Goal: Transaction & Acquisition: Purchase product/service

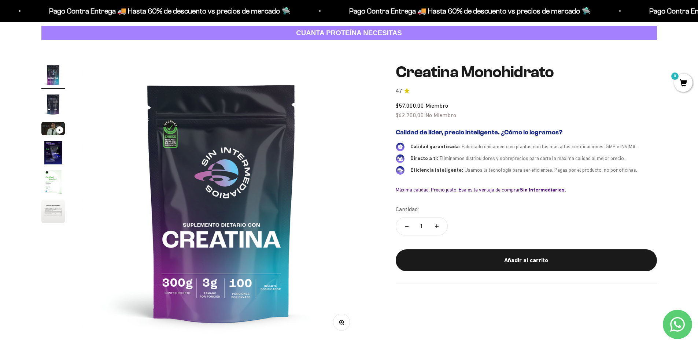
click at [48, 105] on img "Ir al artículo 2" at bounding box center [52, 104] width 23 height 23
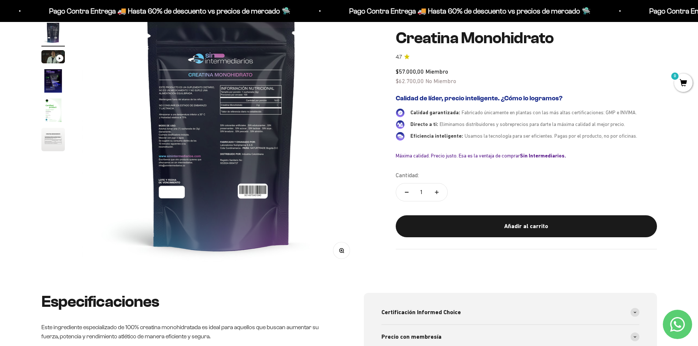
scroll to position [110, 0]
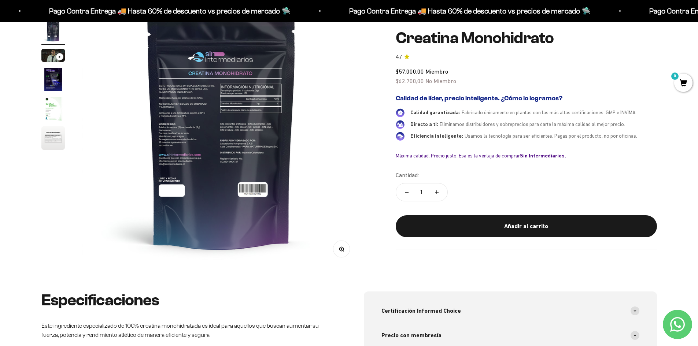
click at [212, 143] on img at bounding box center [221, 129] width 278 height 278
click at [345, 245] on button "Zoom" at bounding box center [341, 249] width 16 height 16
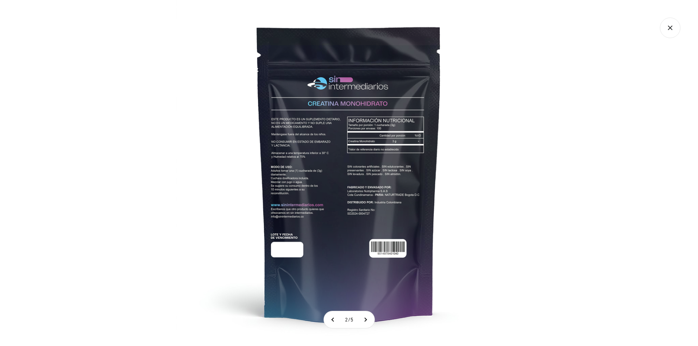
click at [326, 128] on img at bounding box center [349, 173] width 346 height 346
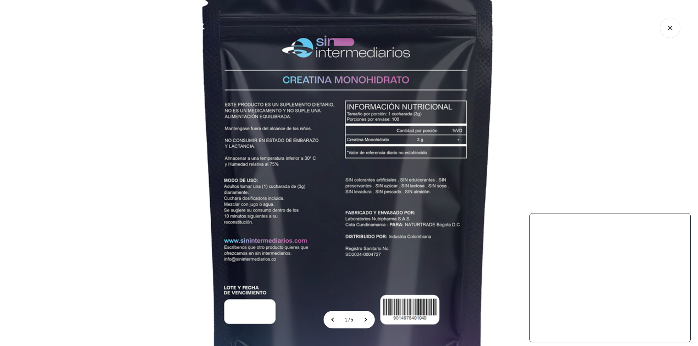
click at [315, 120] on img at bounding box center [348, 190] width 550 height 550
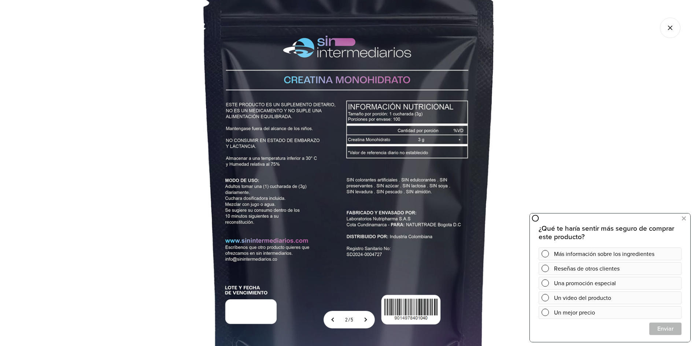
click at [670, 33] on icon "Cerrar galería" at bounding box center [670, 28] width 21 height 21
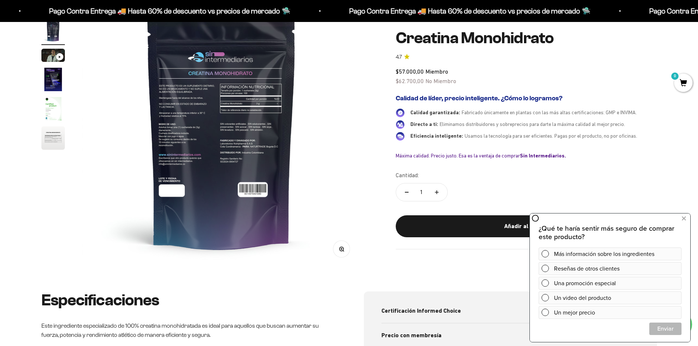
click at [51, 56] on img "Ir al artículo 3" at bounding box center [52, 55] width 23 height 13
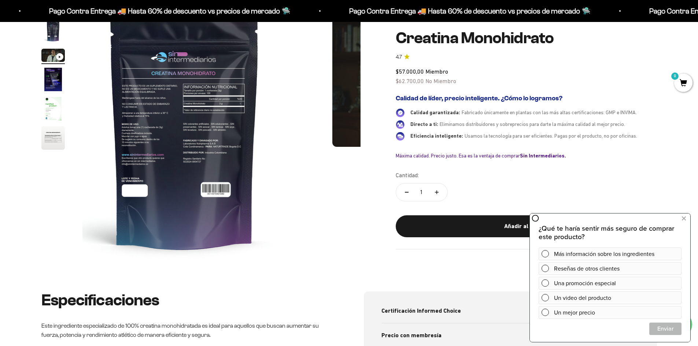
scroll to position [0, 574]
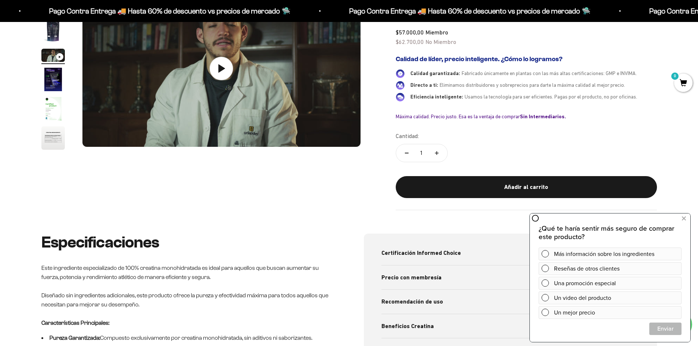
click at [229, 67] on icon at bounding box center [221, 68] width 23 height 23
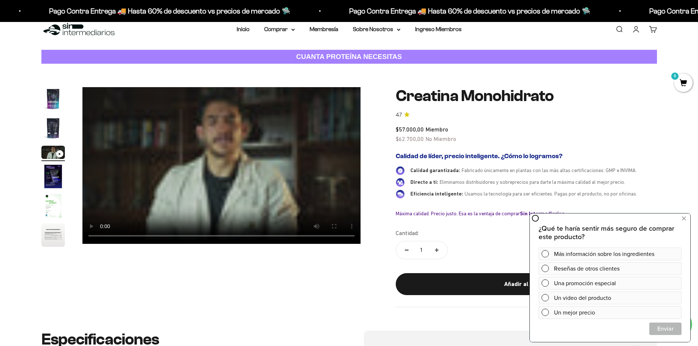
scroll to position [0, 0]
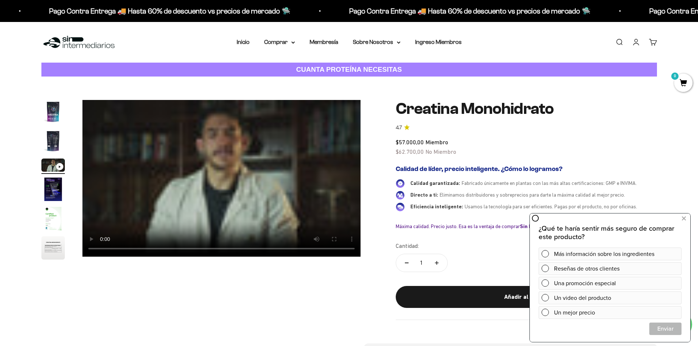
click at [685, 218] on icon at bounding box center [684, 219] width 4 height 10
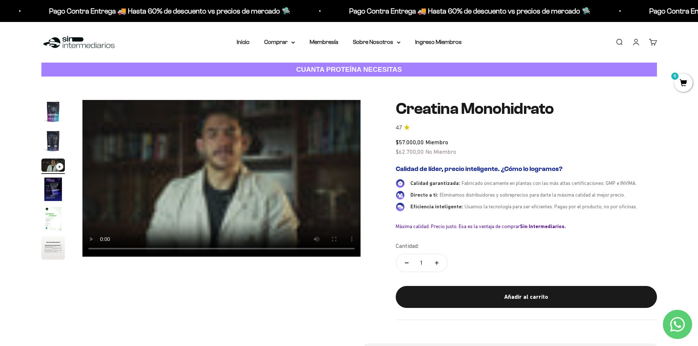
click at [49, 191] on img "Ir al artículo 4" at bounding box center [52, 189] width 23 height 23
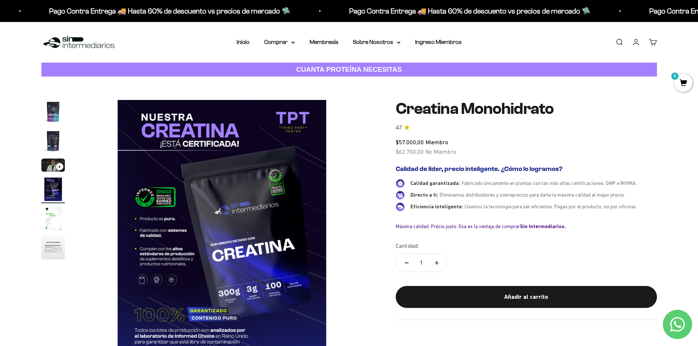
scroll to position [0, 862]
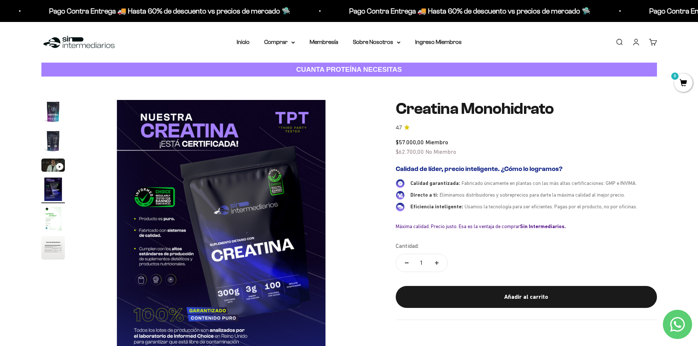
click at [51, 225] on img "Ir al artículo 5" at bounding box center [52, 218] width 23 height 23
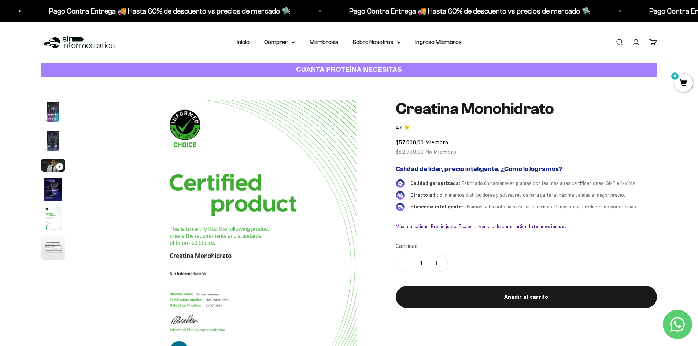
scroll to position [0, 1149]
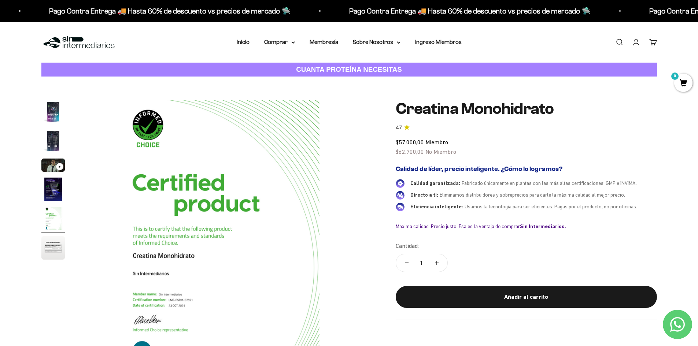
click at [50, 247] on img "Ir al artículo 6" at bounding box center [52, 247] width 23 height 23
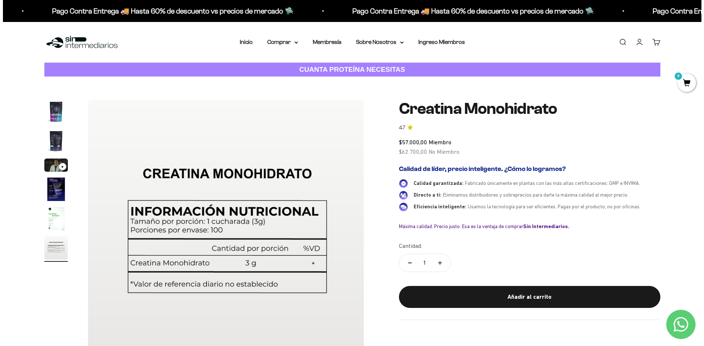
scroll to position [0, 1436]
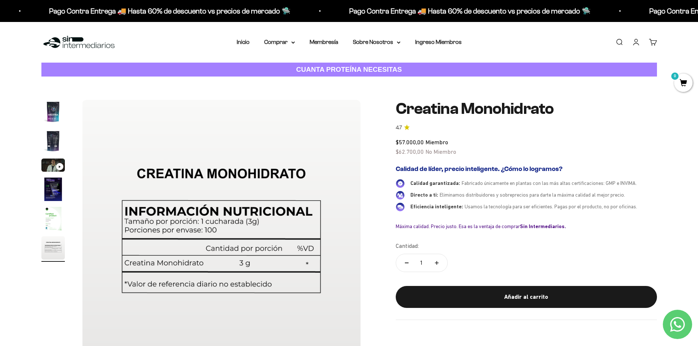
click at [550, 294] on div "Añadir al carrito" at bounding box center [527, 298] width 232 height 10
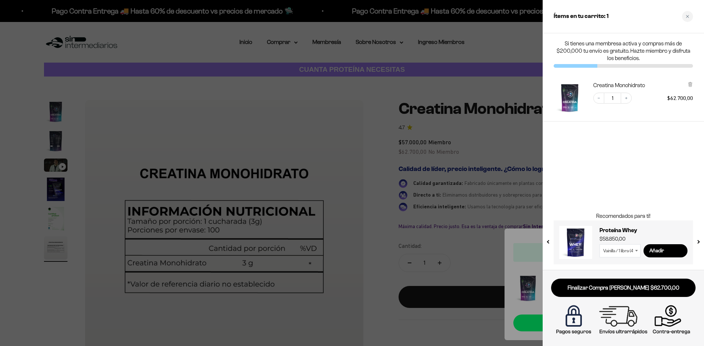
click at [636, 251] on icon at bounding box center [636, 251] width 3 height 2
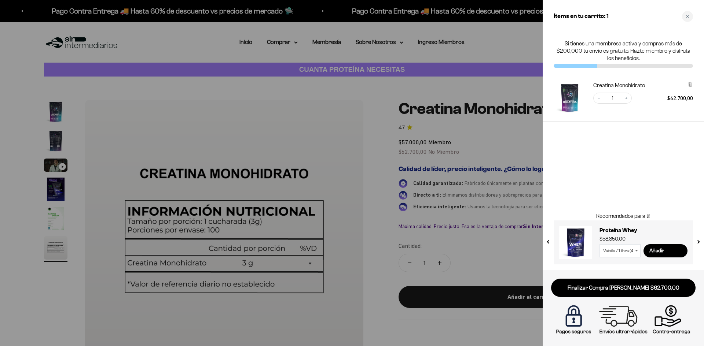
click at [636, 251] on icon at bounding box center [636, 250] width 3 height 1
click at [628, 252] on select "Vainilla / 1 libra (460g) Vainilla / 2 libras (910g) Vainilla / 5 libras (2280g…" at bounding box center [619, 251] width 41 height 13
click at [622, 285] on link "Finalizar Compra [PERSON_NAME] $62.700,00" at bounding box center [623, 288] width 144 height 19
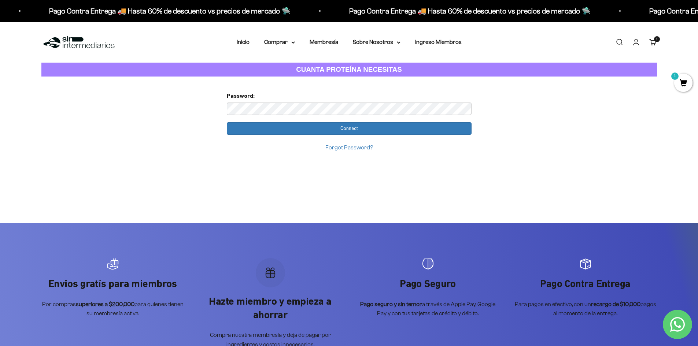
click at [227, 122] on input "Connect" at bounding box center [349, 128] width 245 height 12
click at [354, 133] on input "Connect" at bounding box center [349, 128] width 245 height 12
